Goal: Task Accomplishment & Management: Manage account settings

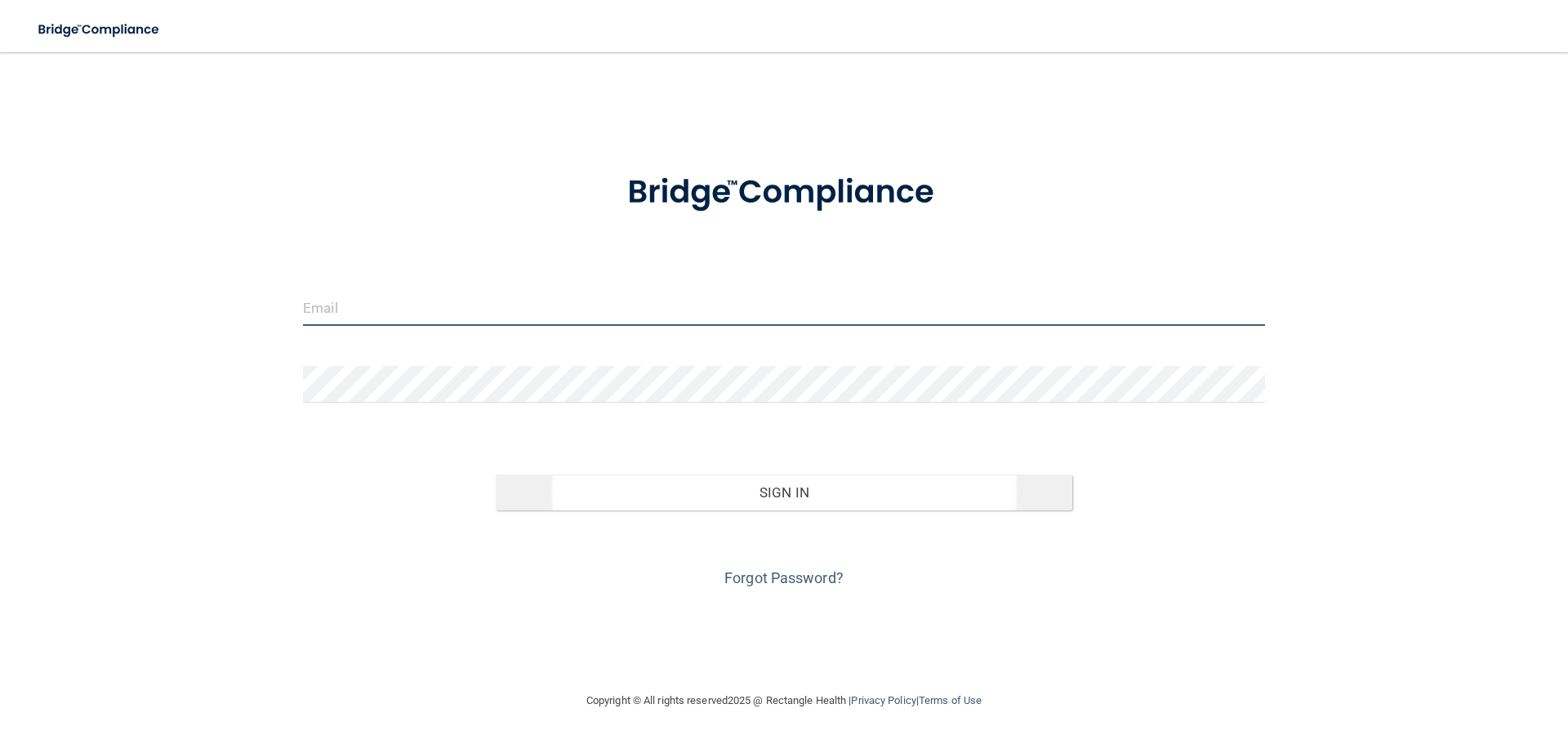
type input "[EMAIL_ADDRESS][DOMAIN_NAME]"
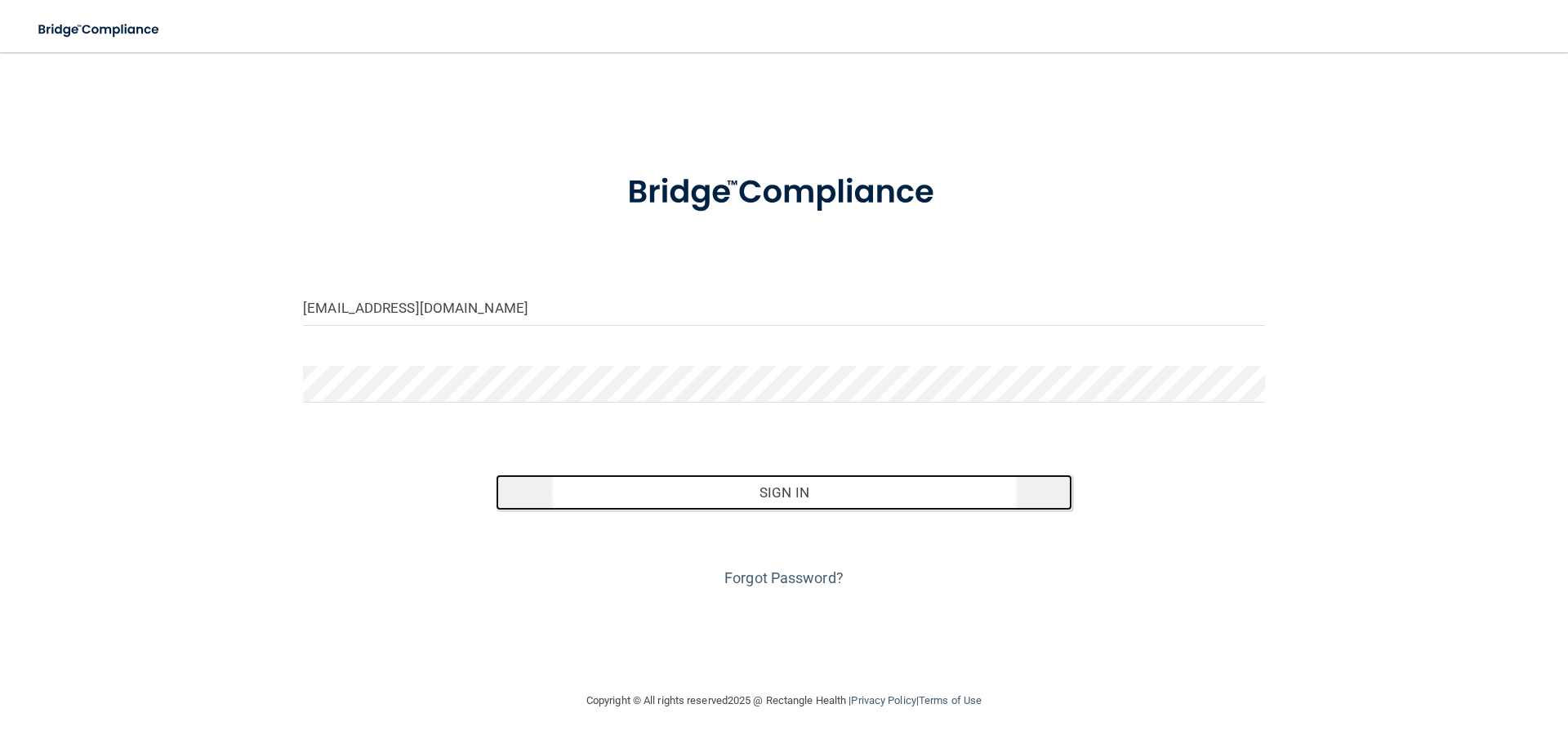
click at [680, 480] on button "Sign In" at bounding box center [784, 492] width 577 height 36
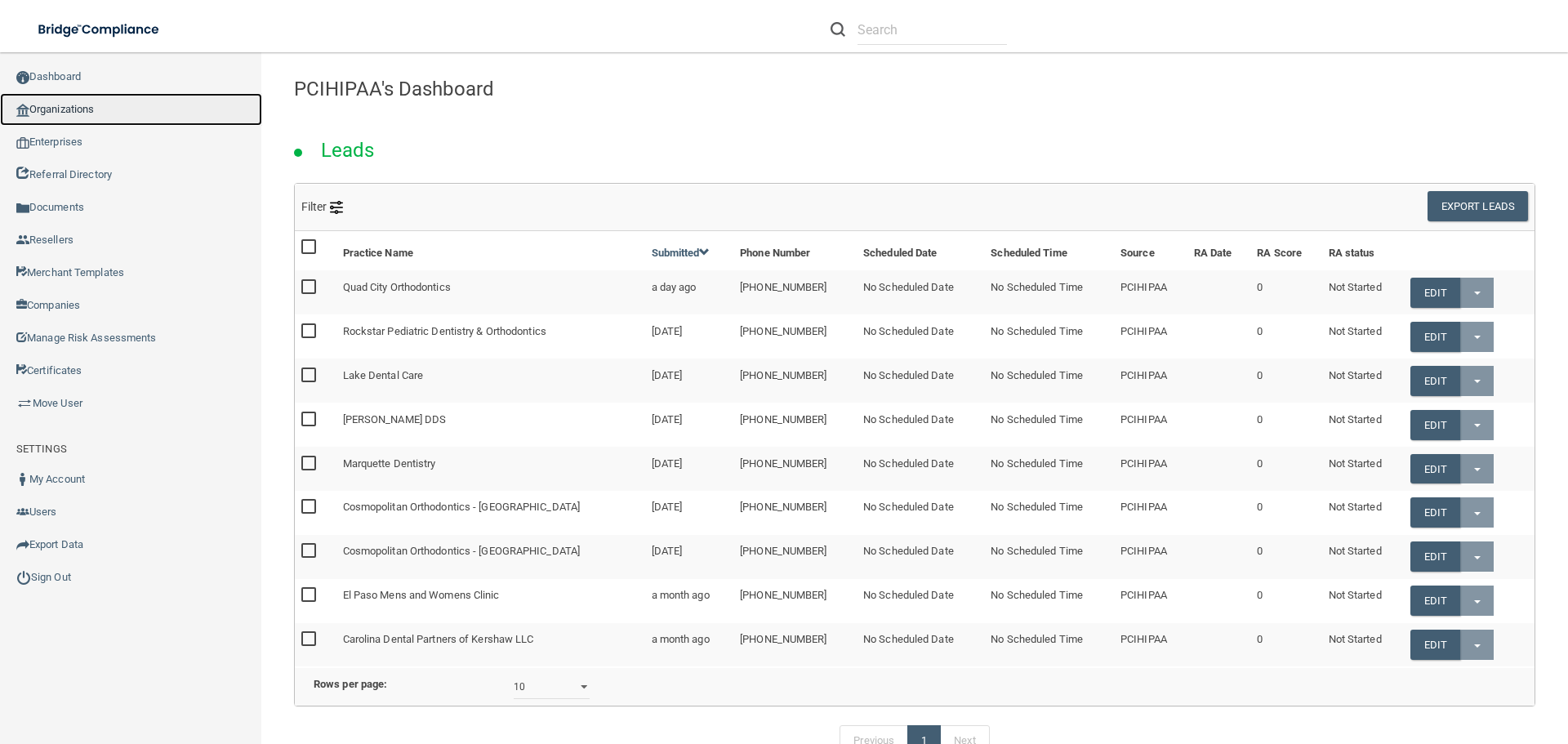
click at [103, 110] on link "Organizations" at bounding box center [130, 109] width 262 height 33
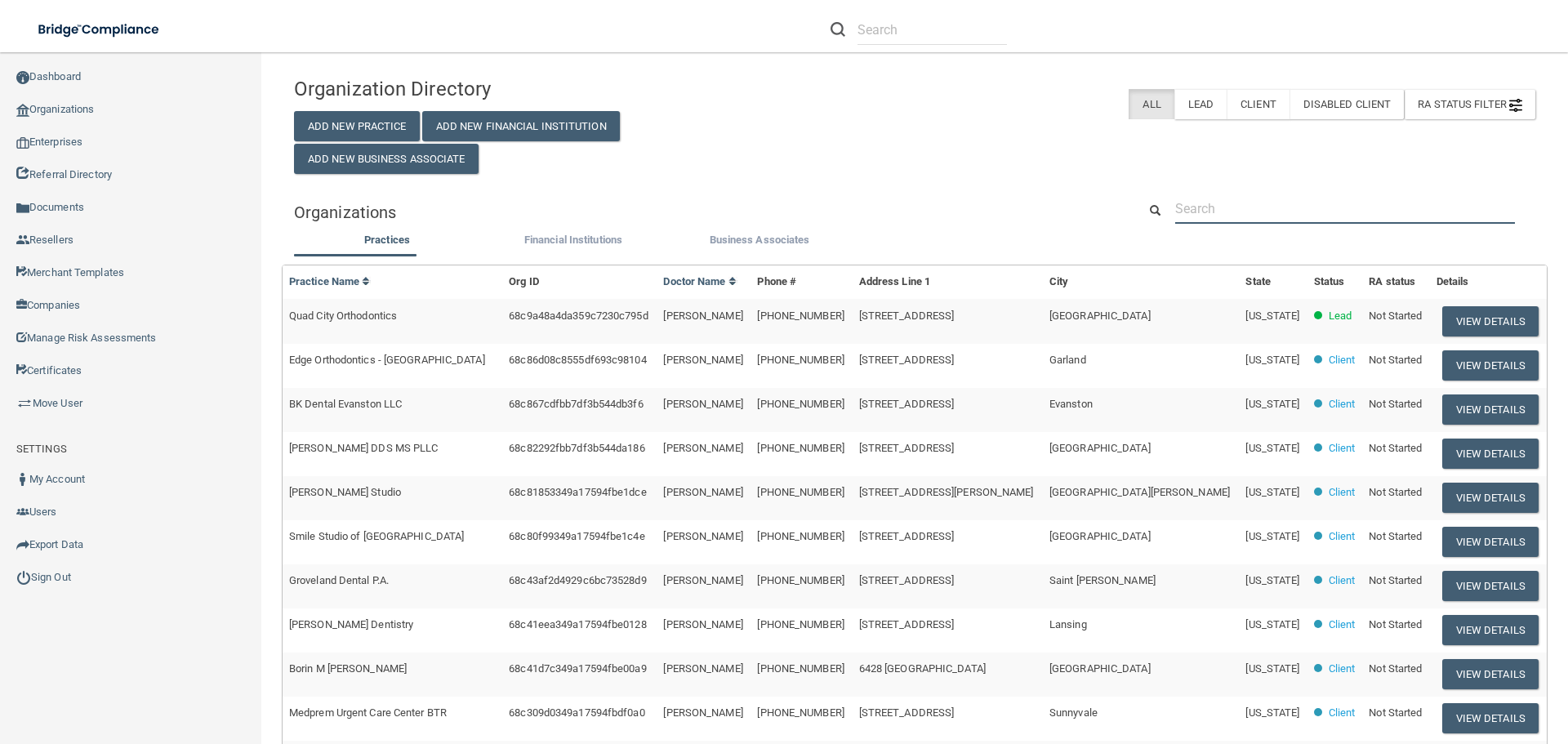
click at [1233, 210] on input "text" at bounding box center [1345, 208] width 340 height 31
paste input "[PHONE_NUMBER]"
type input "[PHONE_NUMBER]"
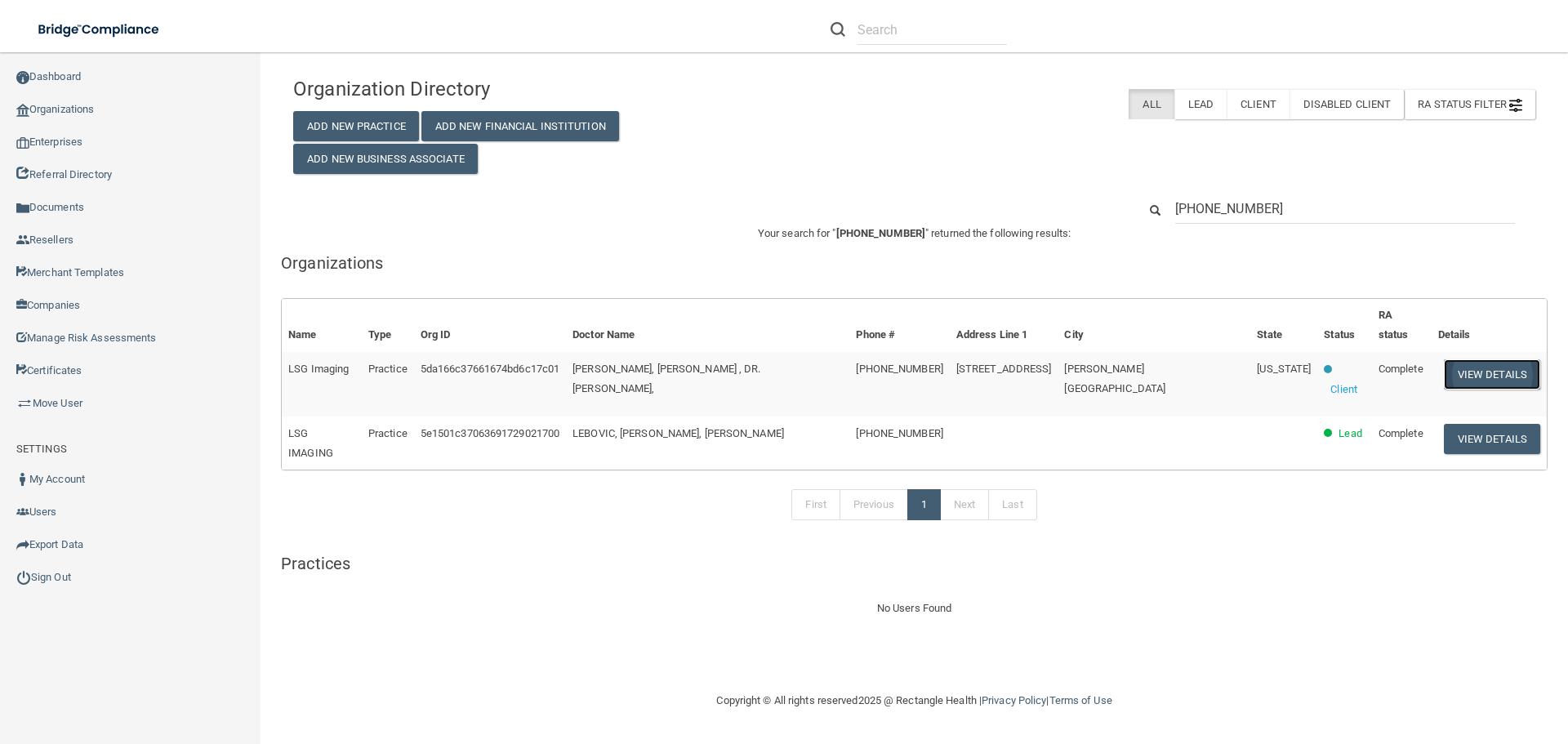
click at [1456, 360] on button "View Details" at bounding box center [1492, 374] width 97 height 31
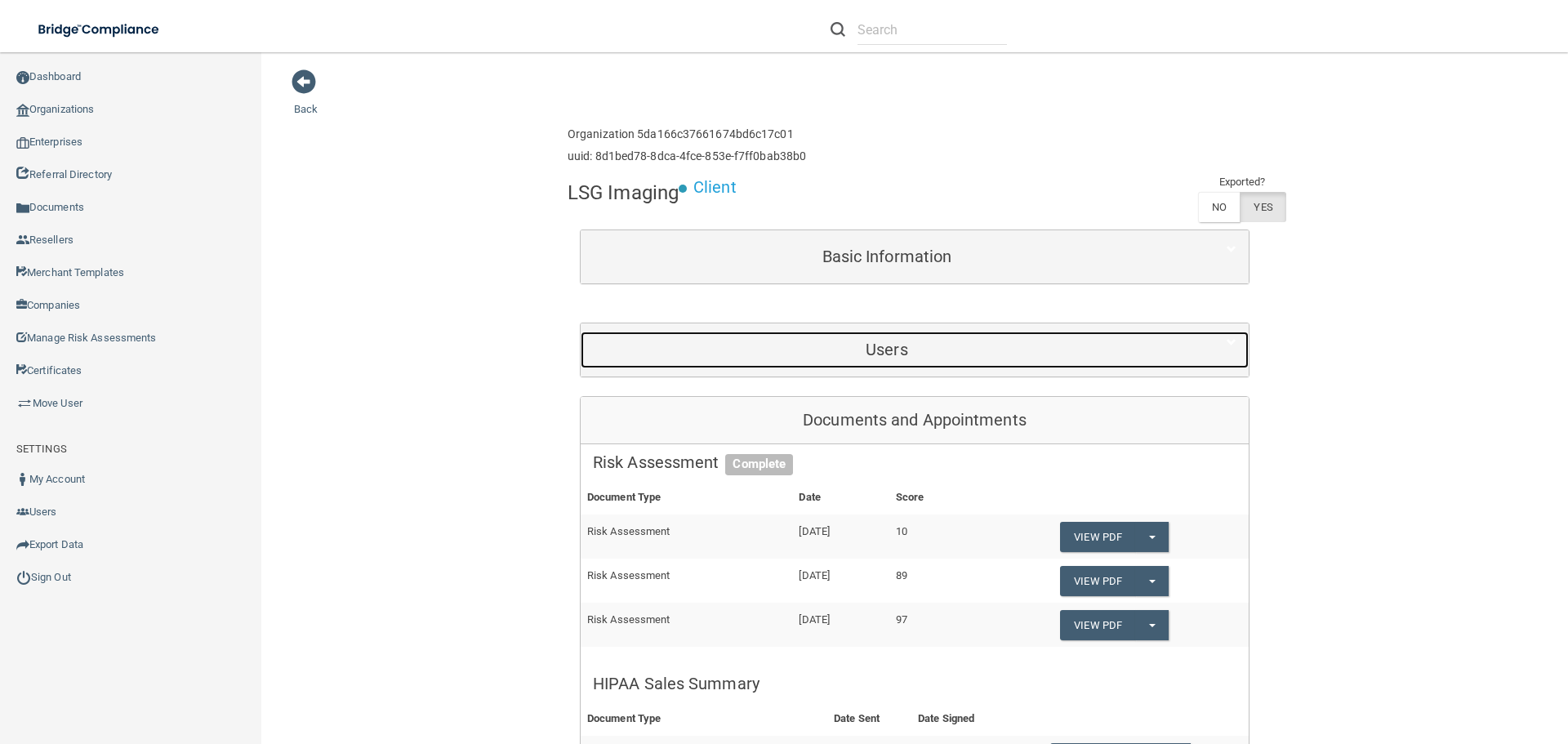
click at [970, 351] on h5 "Users" at bounding box center [886, 350] width 588 height 18
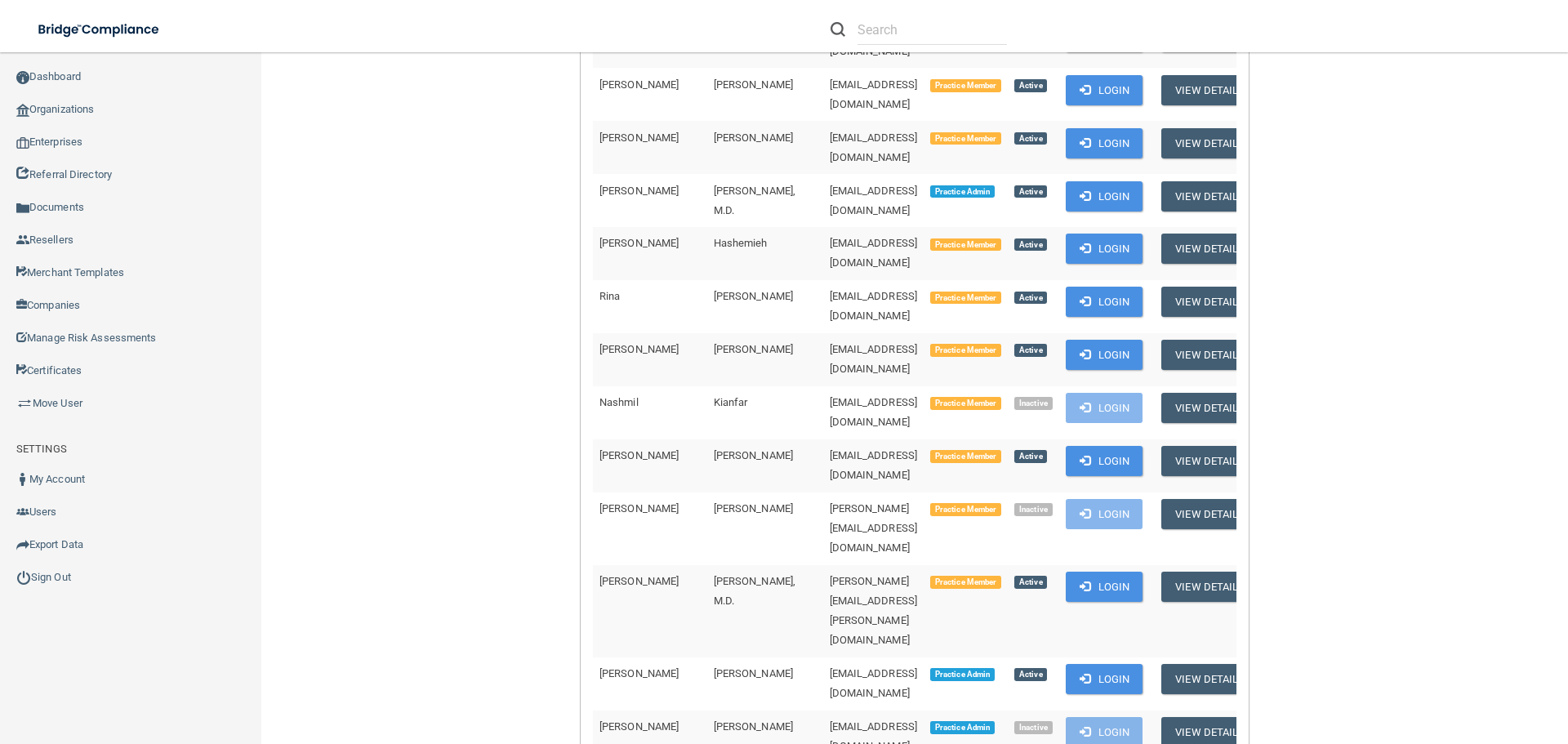
scroll to position [653, 0]
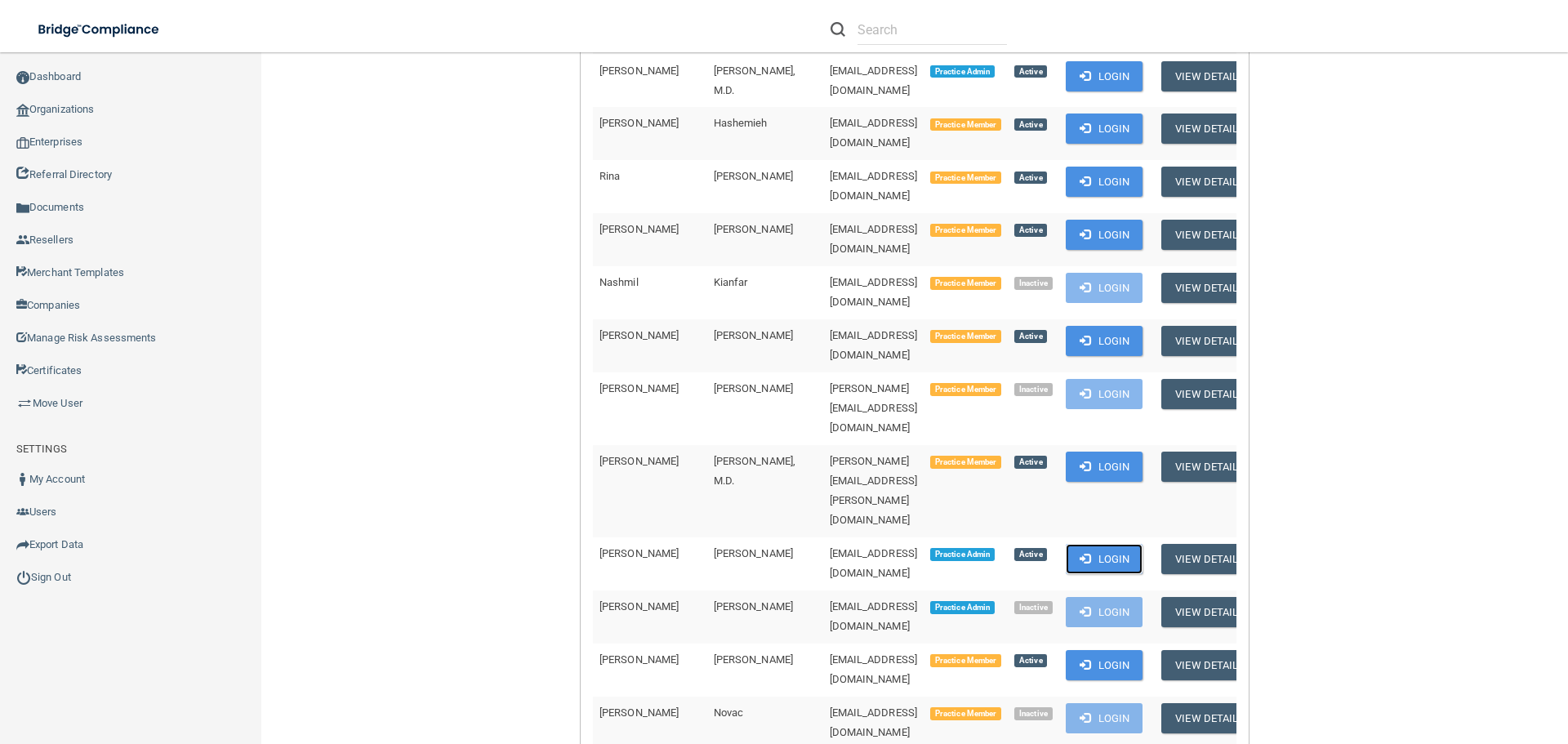
click at [1067, 543] on button "Login" at bounding box center [1104, 558] width 78 height 31
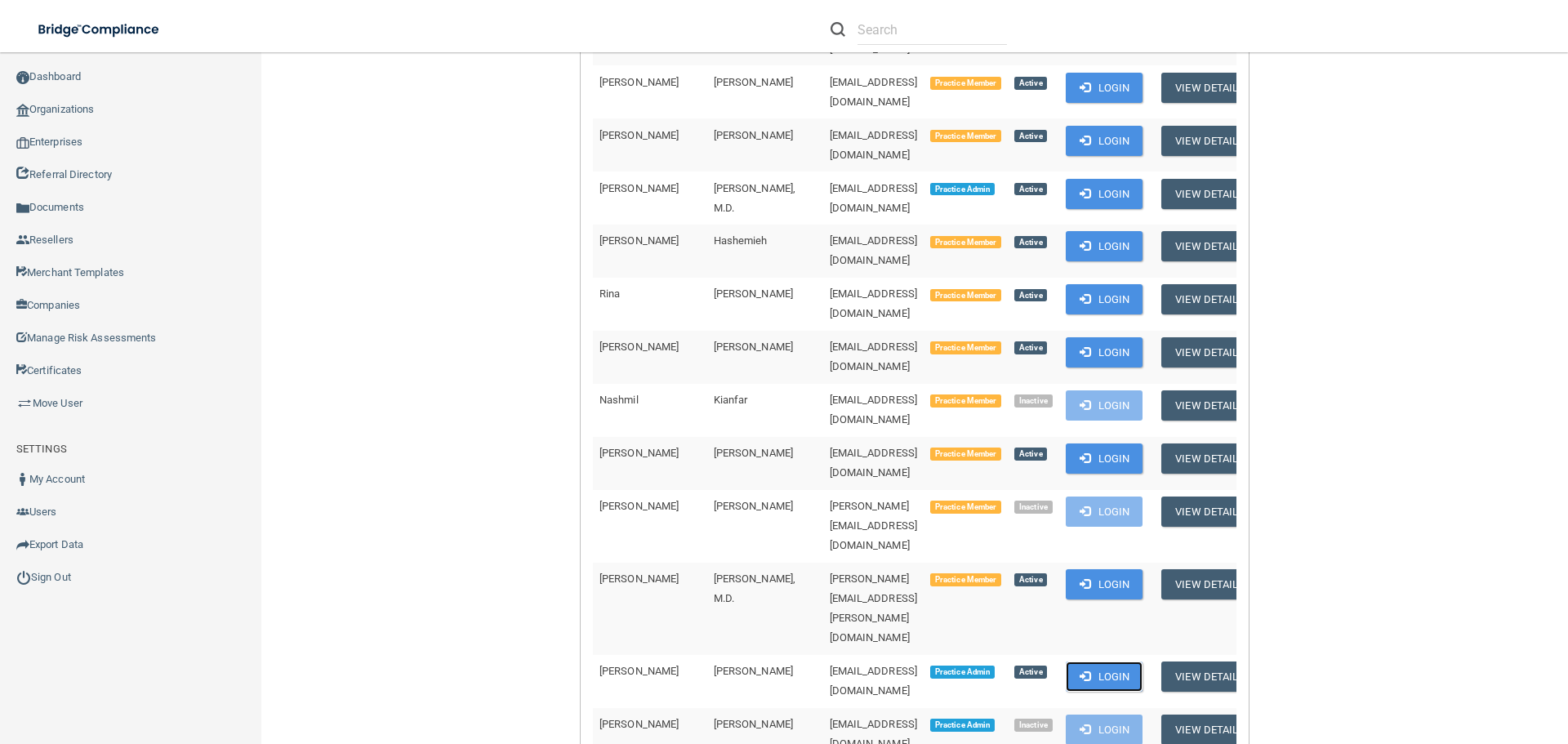
scroll to position [327, 0]
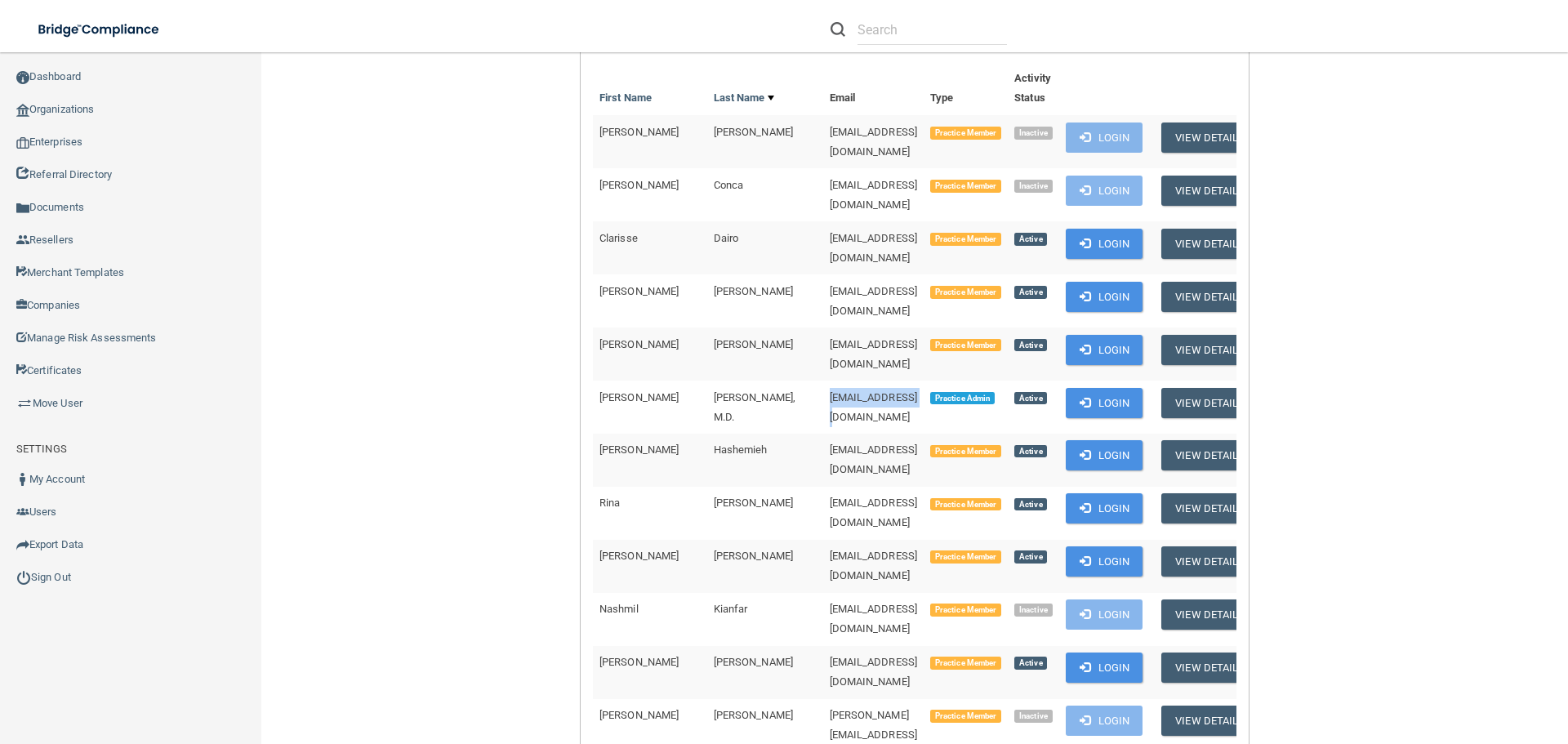
drag, startPoint x: 835, startPoint y: 351, endPoint x: 738, endPoint y: 355, distance: 97.1
click at [823, 380] on td "[EMAIL_ADDRESS][DOMAIN_NAME]" at bounding box center [873, 407] width 101 height 53
copy span "[EMAIL_ADDRESS][DOMAIN_NAME]"
click at [96, 576] on link "Sign Out" at bounding box center [130, 577] width 262 height 33
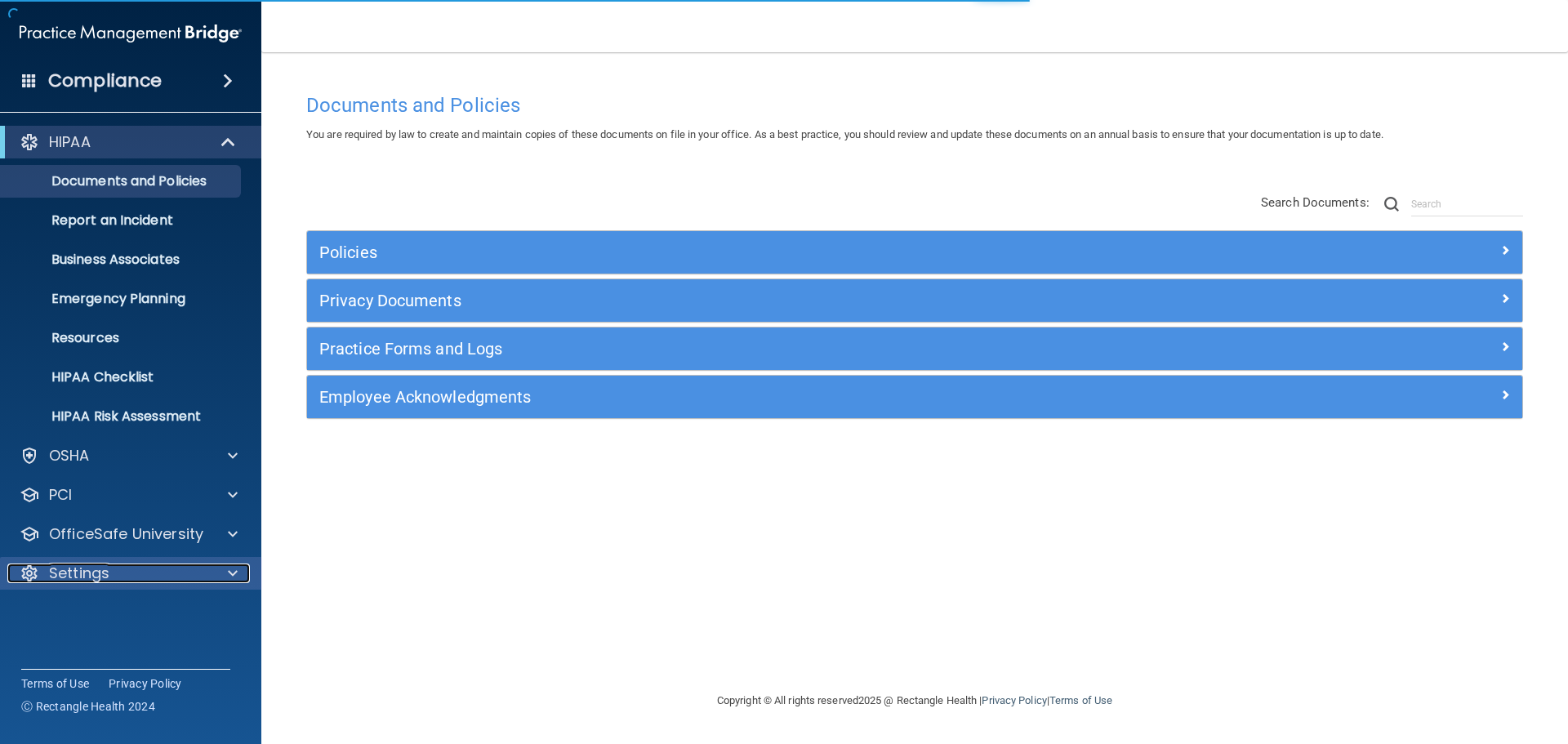
click at [240, 576] on div at bounding box center [229, 573] width 41 height 20
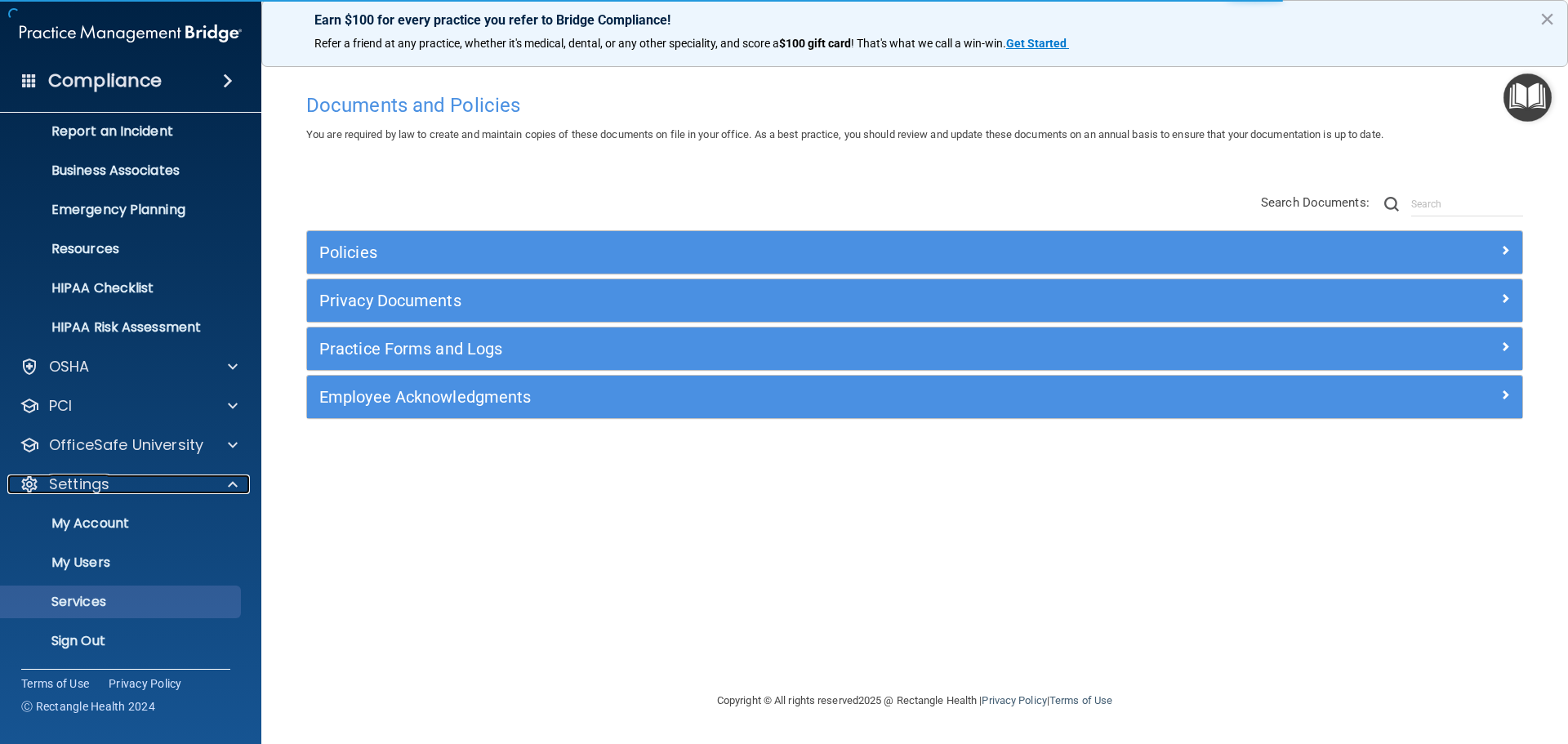
scroll to position [91, 0]
click at [160, 565] on p "My Users" at bounding box center [123, 560] width 223 height 17
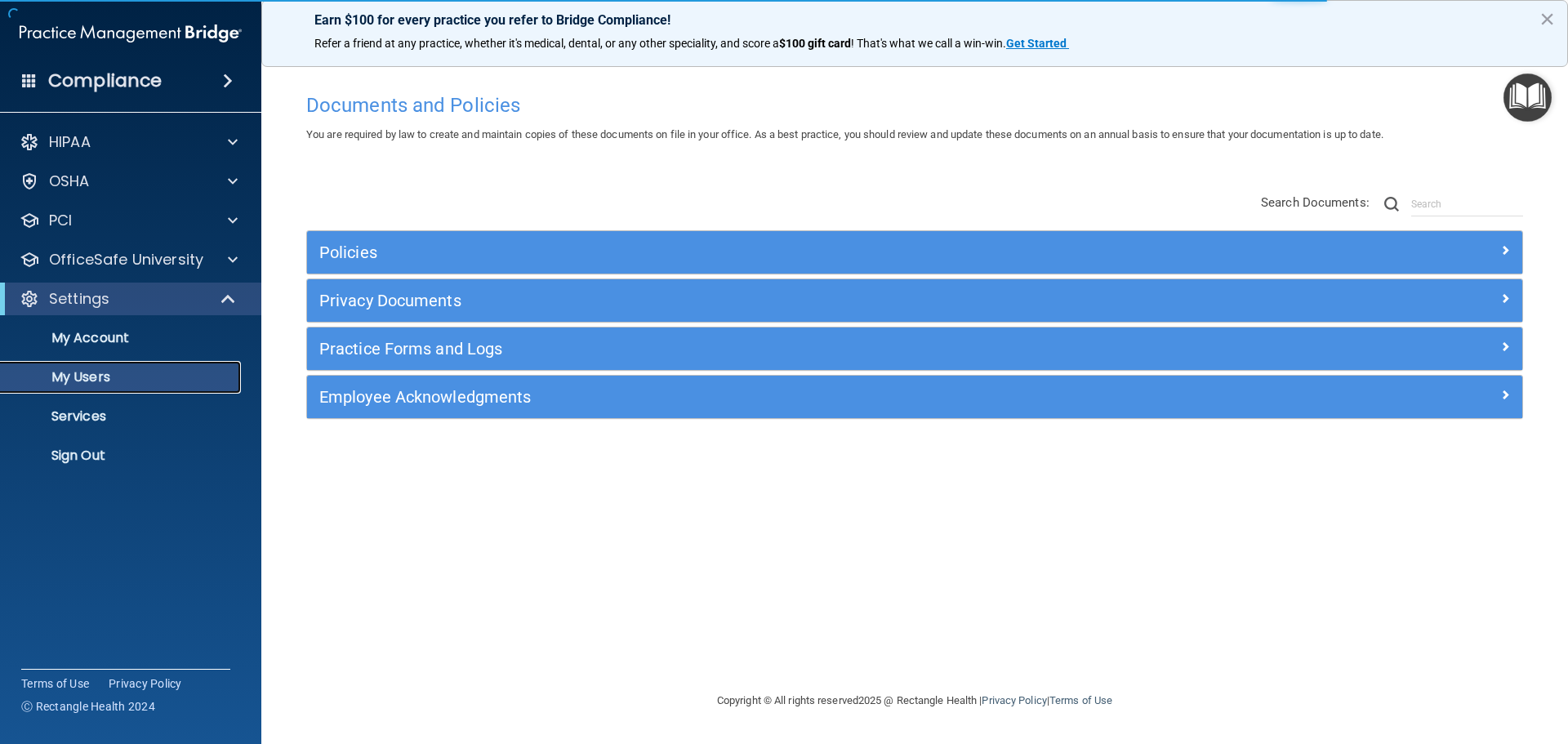
select select "20"
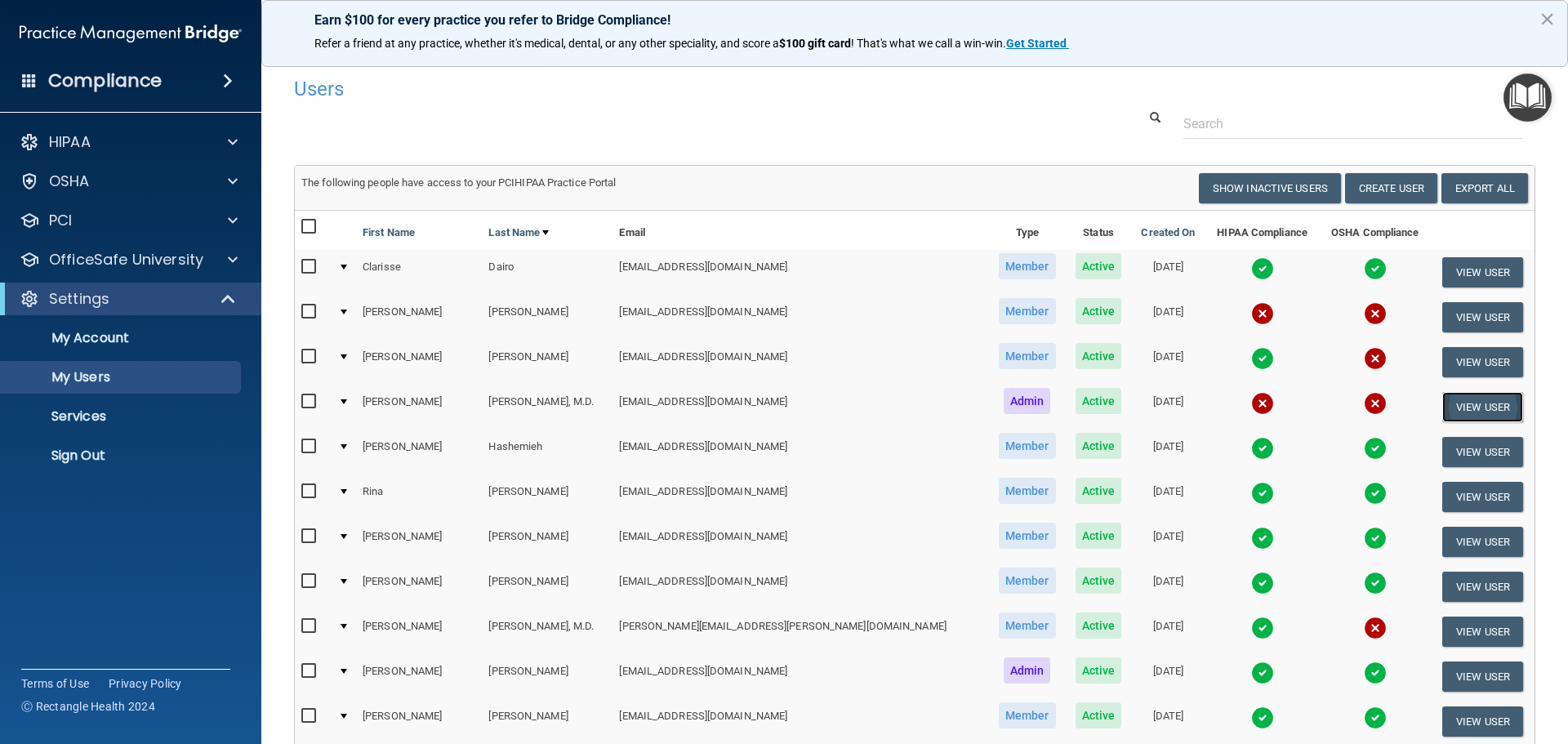
click at [1447, 411] on button "View User" at bounding box center [1482, 407] width 81 height 31
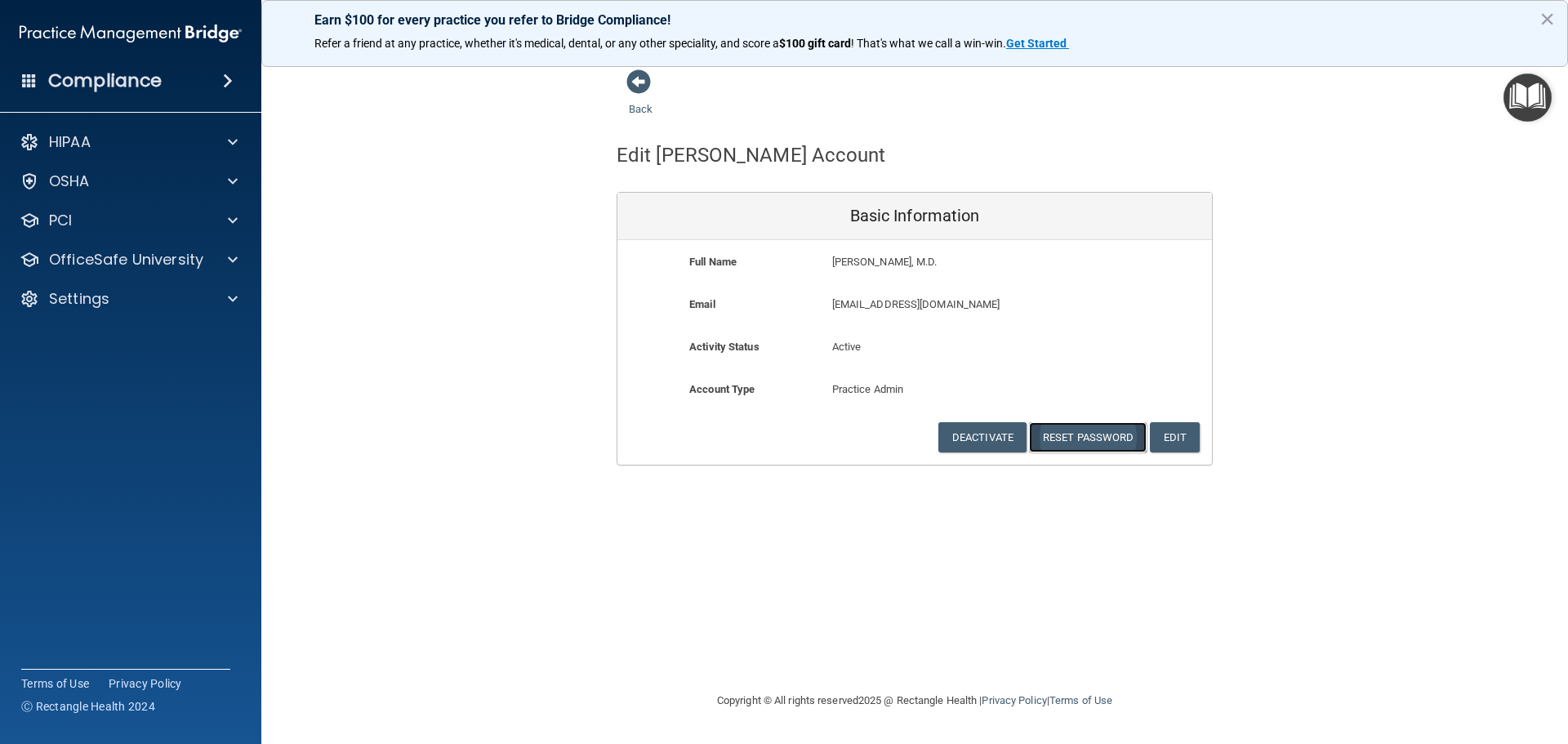
click at [1086, 439] on button "Reset Password" at bounding box center [1087, 437] width 118 height 31
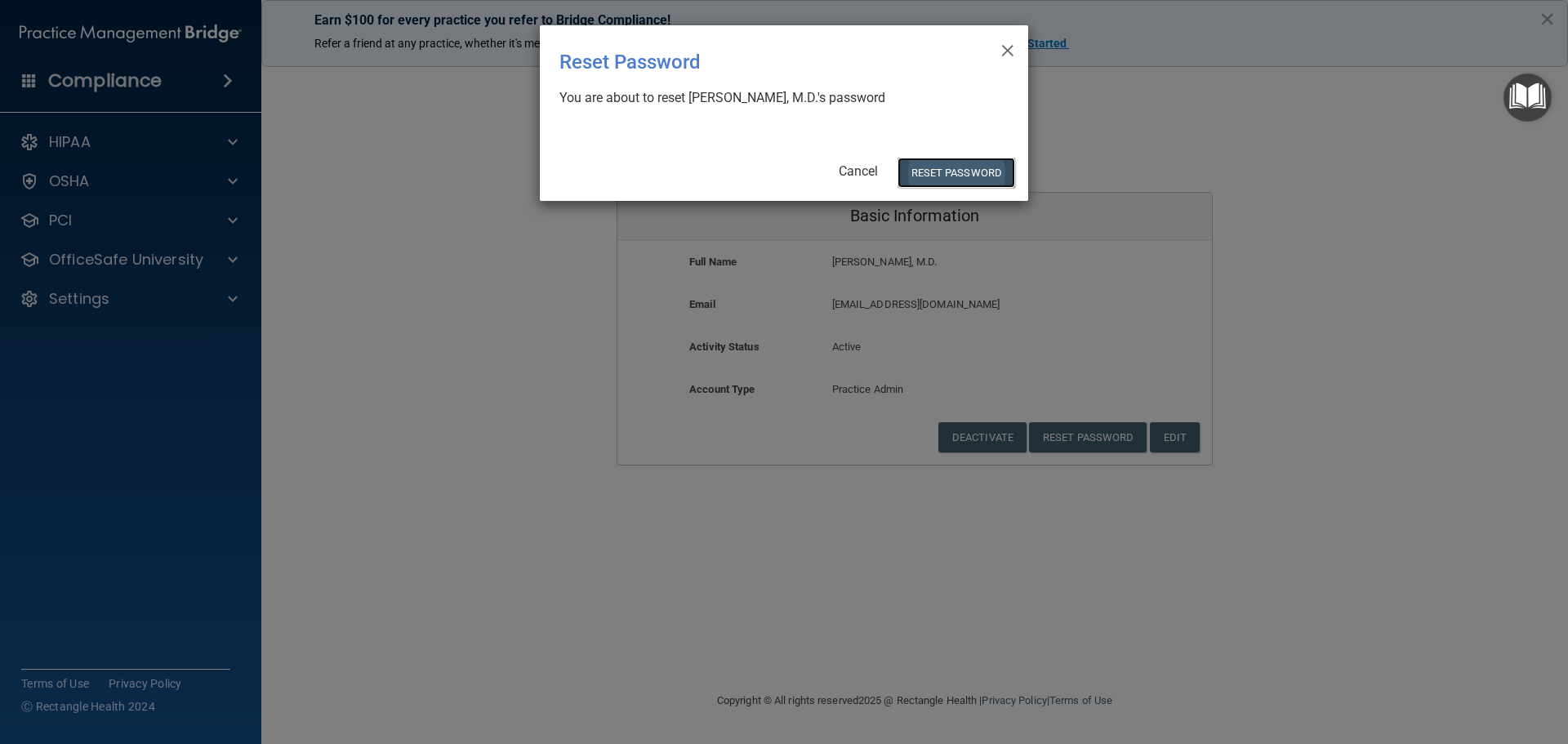
click at [951, 175] on button "Reset Password" at bounding box center [955, 172] width 118 height 31
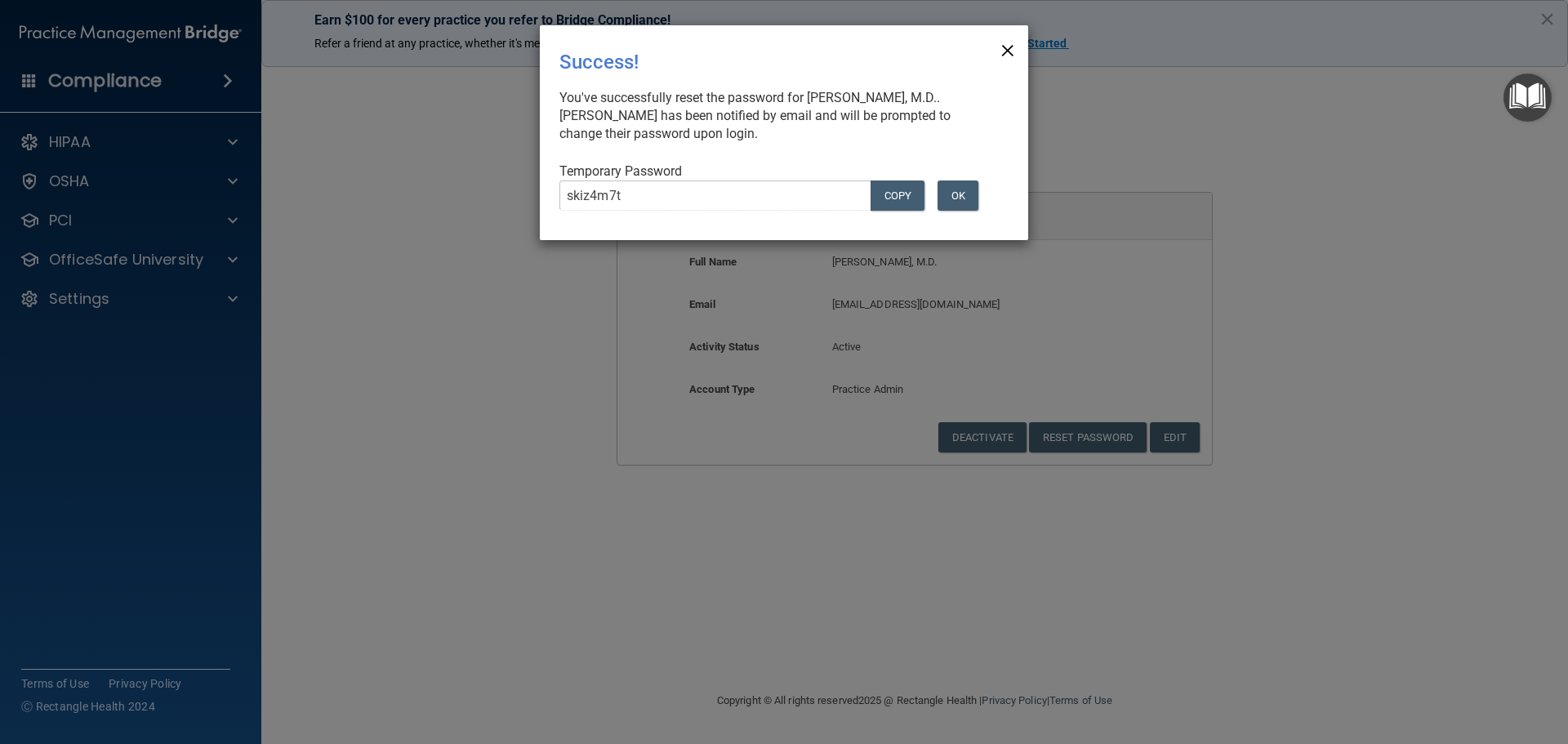
click at [1009, 40] on span "×" at bounding box center [1007, 47] width 15 height 33
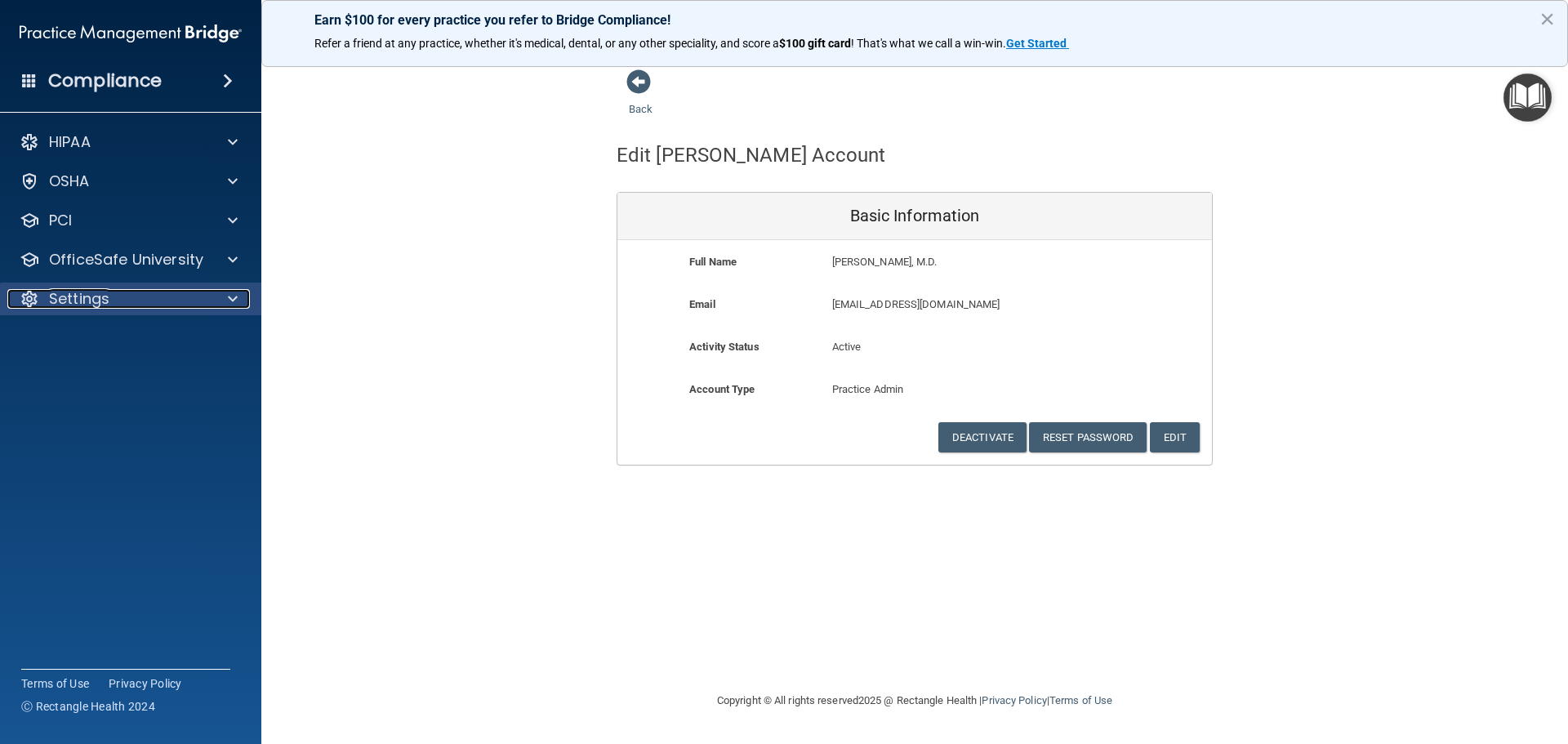
click at [138, 302] on div "Settings" at bounding box center [108, 299] width 203 height 20
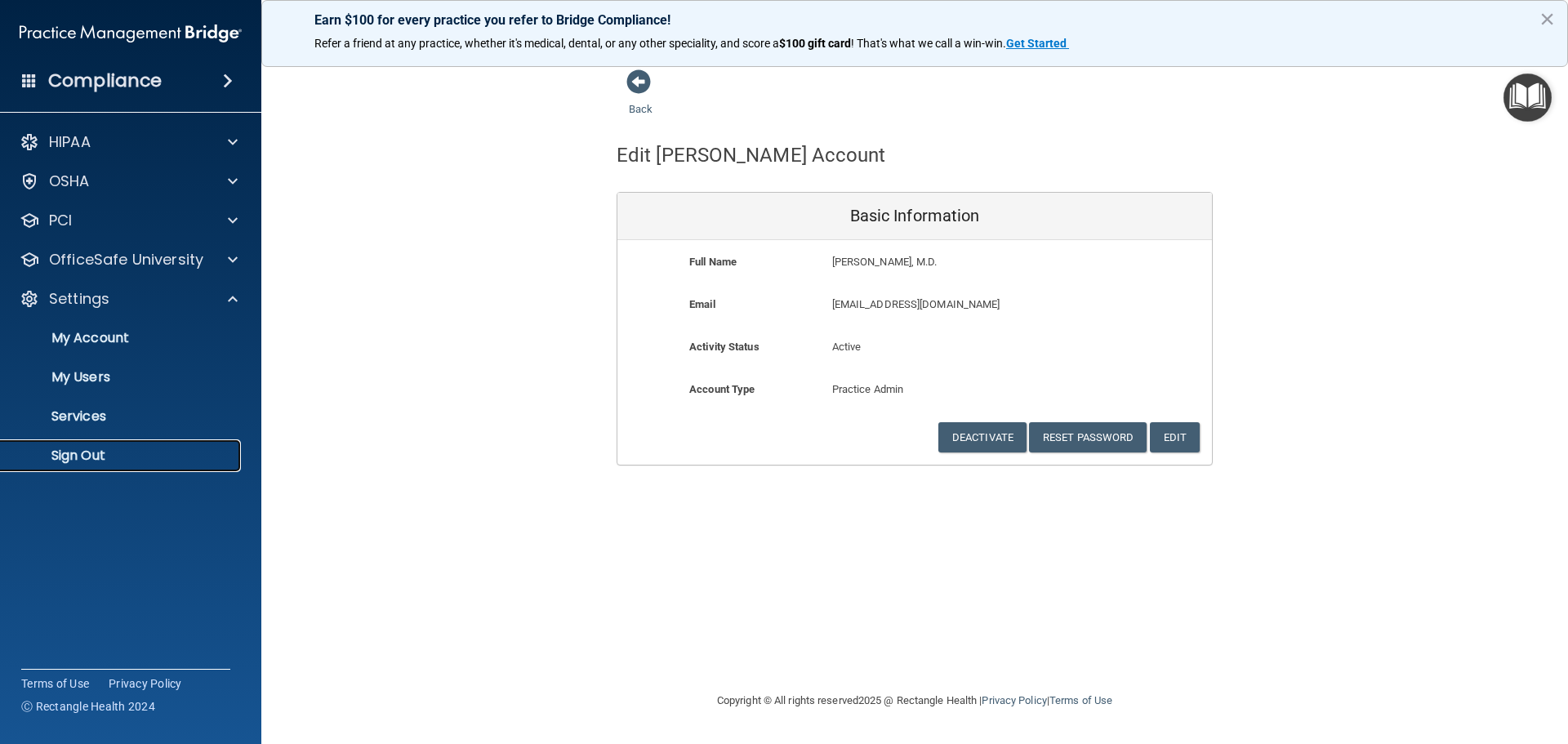
click at [148, 461] on p "Sign Out" at bounding box center [123, 455] width 223 height 17
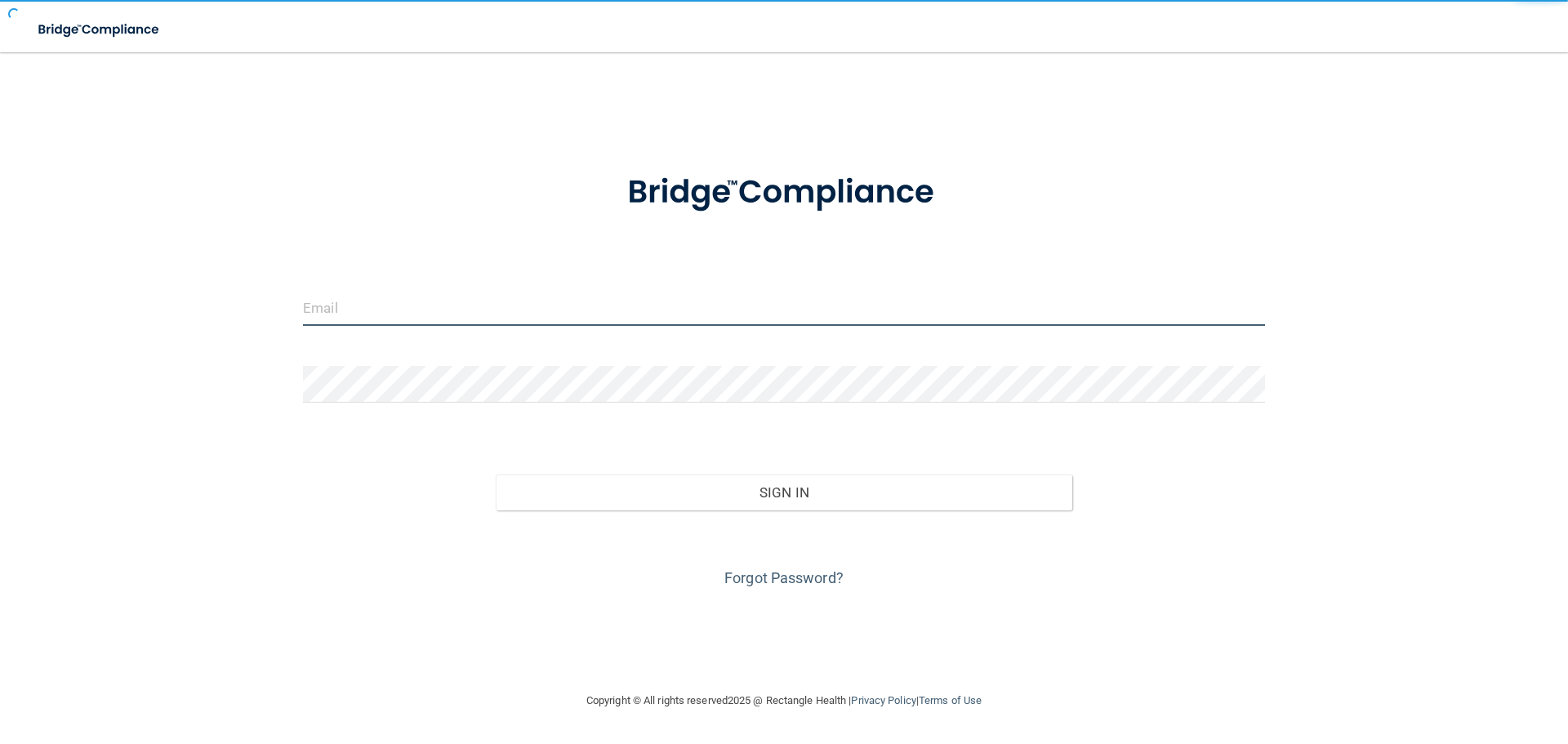
type input "[EMAIL_ADDRESS][DOMAIN_NAME]"
